Goal: Communication & Community: Answer question/provide support

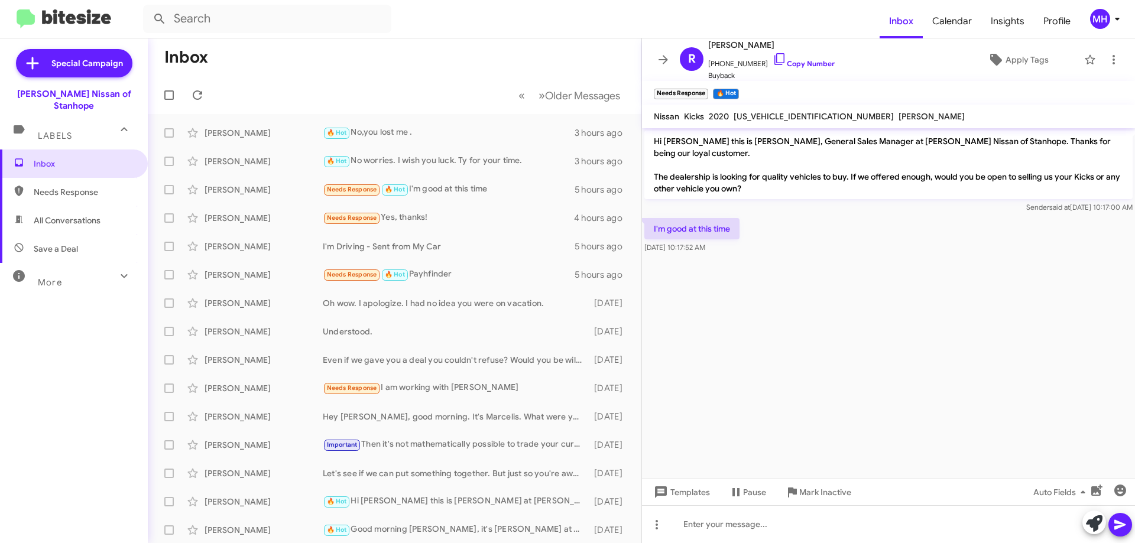
click at [69, 215] on span "All Conversations" at bounding box center [67, 221] width 67 height 12
type input "in:all-conversations"
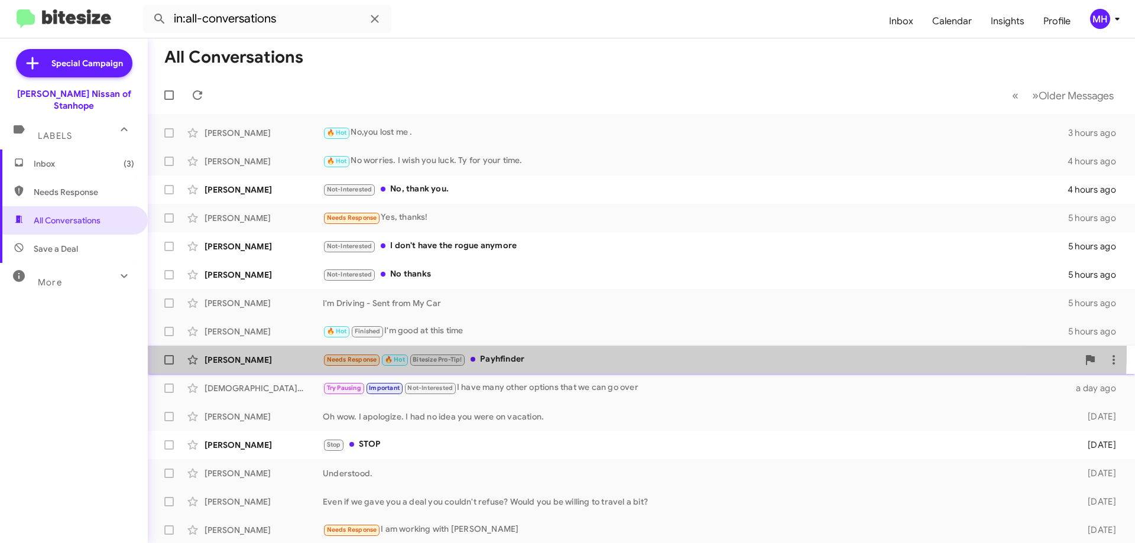
click at [550, 350] on div "[PERSON_NAME] Needs Response 🔥 Hot Bitesize Pro-Tip! Payhfinder 5 hours ago" at bounding box center [641, 360] width 968 height 24
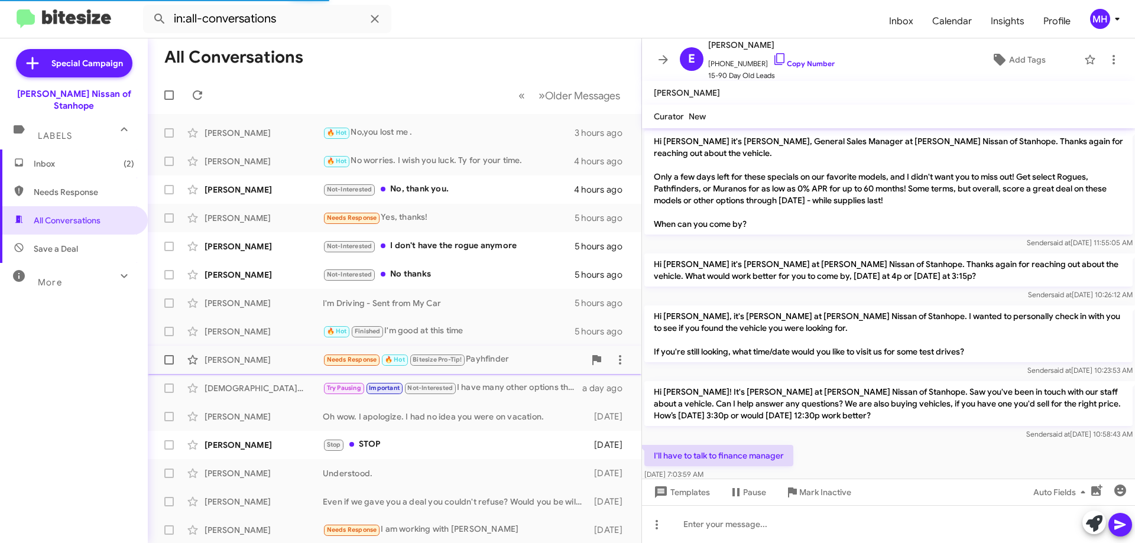
scroll to position [185, 0]
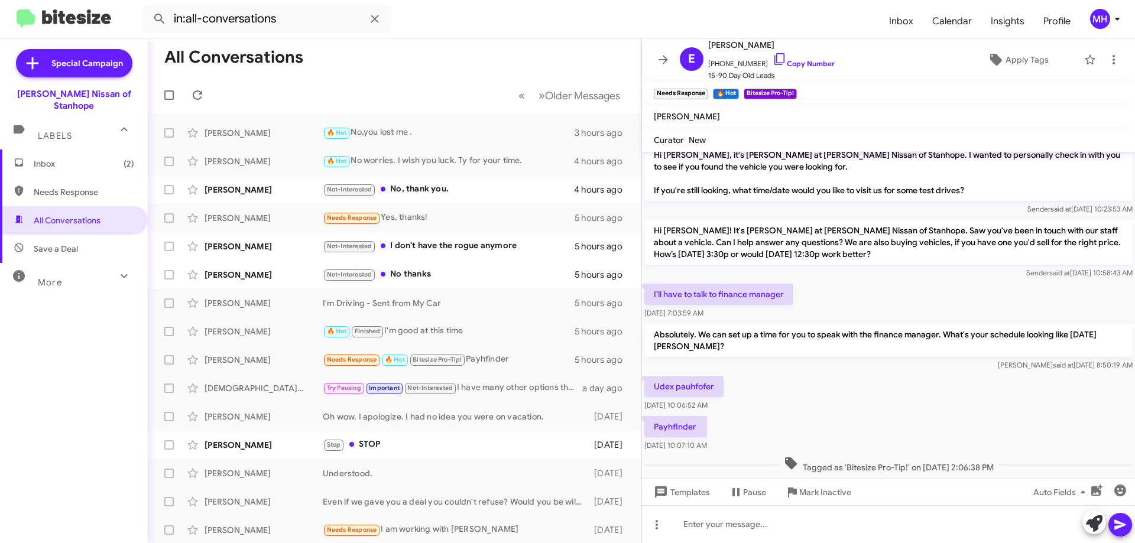
drag, startPoint x: 669, startPoint y: 387, endPoint x: 657, endPoint y: 388, distance: 12.0
drag, startPoint x: 657, startPoint y: 388, endPoint x: 857, endPoint y: 412, distance: 200.6
click at [857, 412] on div "Udex pauhfofer [DATE] 10:06:52 AM" at bounding box center [888, 394] width 493 height 40
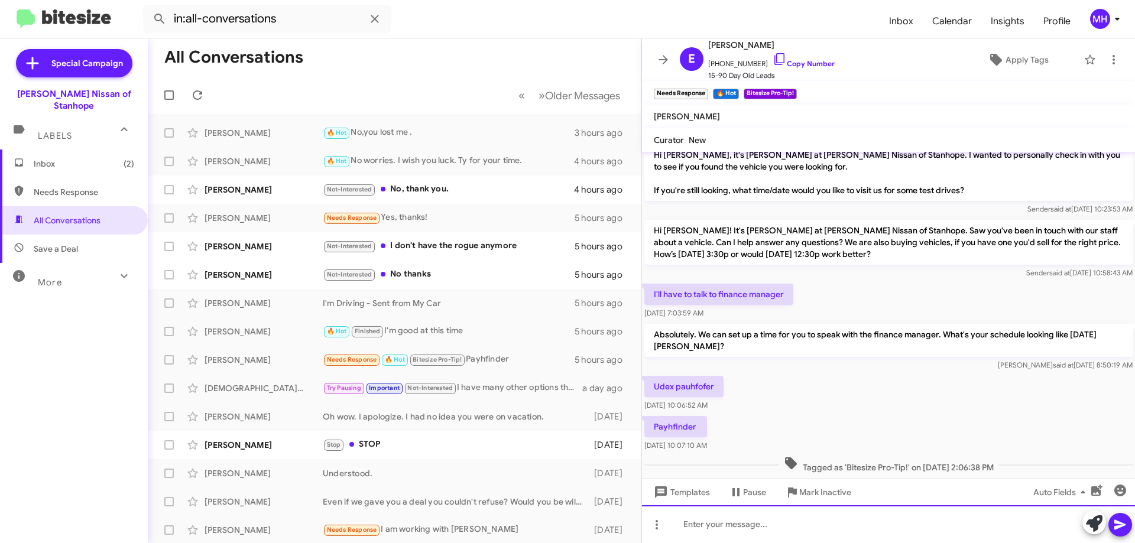
click at [698, 520] on div at bounding box center [888, 524] width 493 height 38
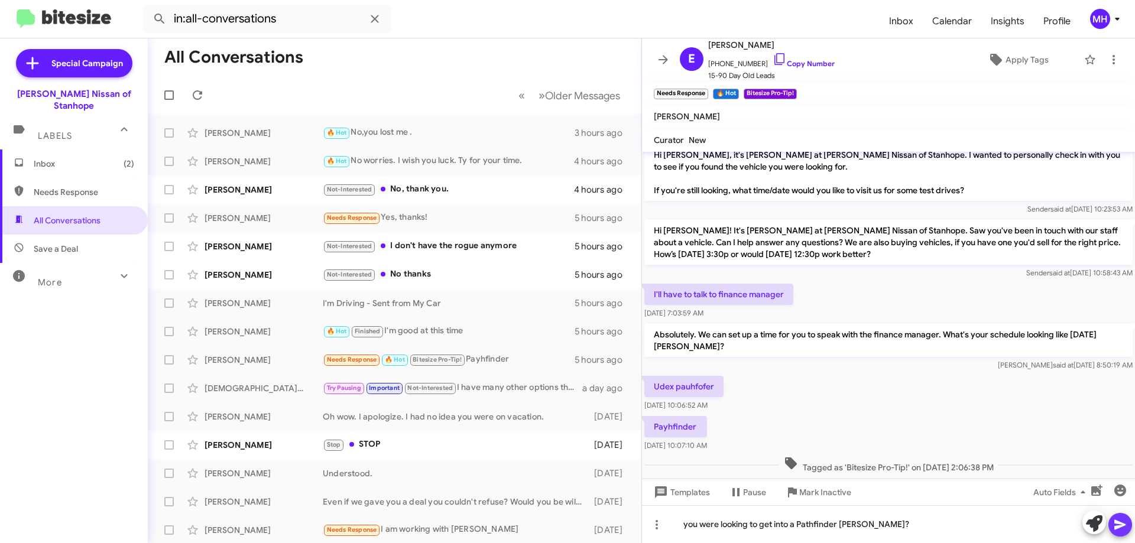
click at [1117, 525] on icon at bounding box center [1120, 525] width 14 height 14
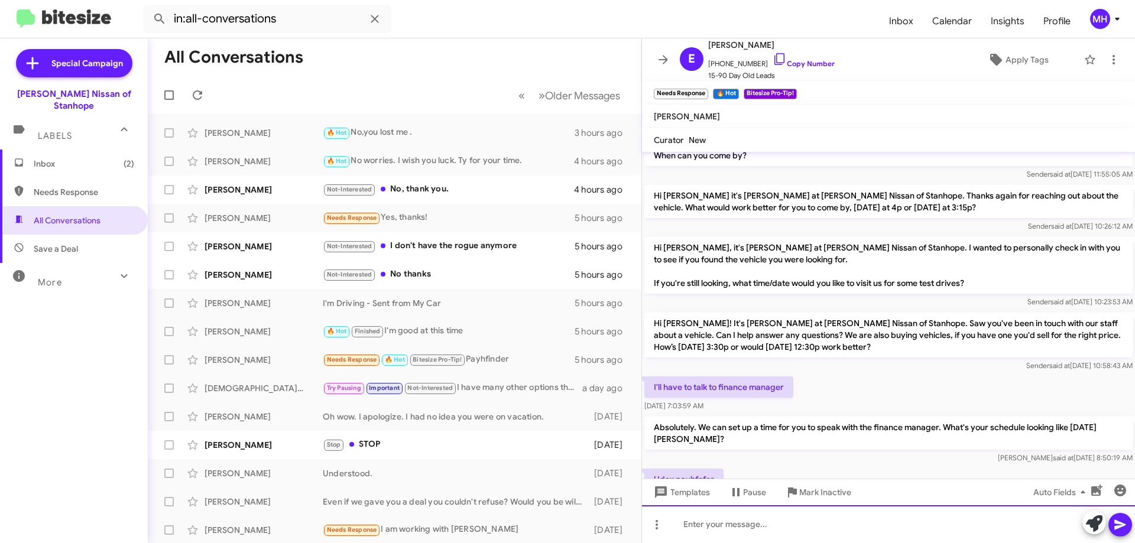
scroll to position [252, 0]
